Goal: Transaction & Acquisition: Purchase product/service

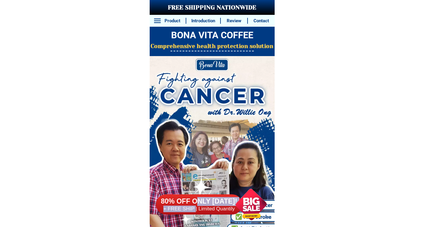
click at [196, 206] on div "80% OFF ONLY [DATE]! + FREE SHIP | Limited Quantily" at bounding box center [215, 204] width 118 height 45
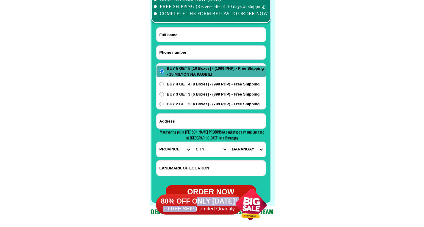
scroll to position [4717, 0]
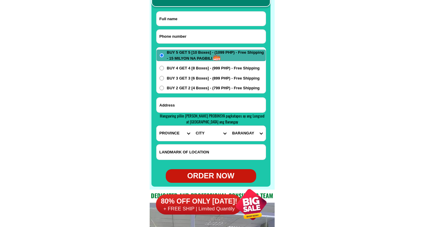
click at [214, 80] on span "BUY 3 GET 3 [6 Boxes] - (899 PHP) - Free Shipping" at bounding box center [213, 79] width 93 height 6
click at [164, 80] on input "BUY 3 GET 3 [6 Boxes] - (899 PHP) - Free Shipping" at bounding box center [161, 78] width 4 height 4
radio input "true"
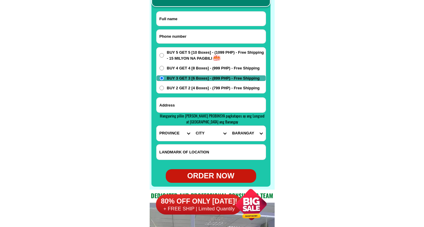
click at [210, 71] on span "BUY 4 GET 4 [8 Boxes] - (999 PHP) - Free Shipping" at bounding box center [213, 68] width 93 height 6
click at [164, 70] on input "BUY 4 GET 4 [8 Boxes] - (999 PHP) - Free Shipping" at bounding box center [161, 68] width 4 height 4
radio input "true"
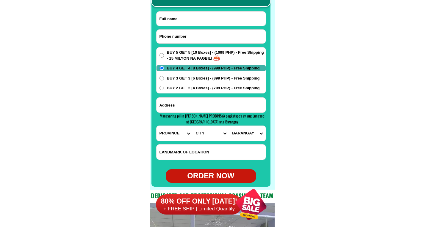
click at [207, 77] on span "BUY 3 GET 3 [6 Boxes] - (899 PHP) - Free Shipping" at bounding box center [213, 79] width 93 height 6
click at [164, 77] on input "BUY 3 GET 3 [6 Boxes] - (899 PHP) - Free Shipping" at bounding box center [161, 78] width 4 height 4
radio input "true"
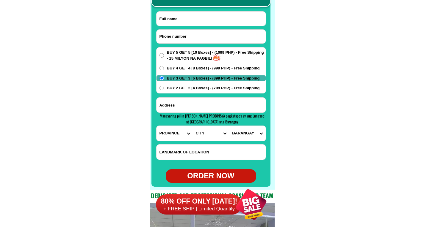
click at [204, 60] on span "BUY 5 GET 5 [10 Boxes] - (1099 PHP) - Free Shipping - 15 MILYON NA PAGBILI" at bounding box center [216, 56] width 99 height 12
click at [164, 58] on input "BUY 5 GET 5 [10 Boxes] - (1099 PHP) - Free Shipping - 15 MILYON NA PAGBILI" at bounding box center [161, 55] width 4 height 4
radio input "true"
